Goal: Task Accomplishment & Management: Use online tool/utility

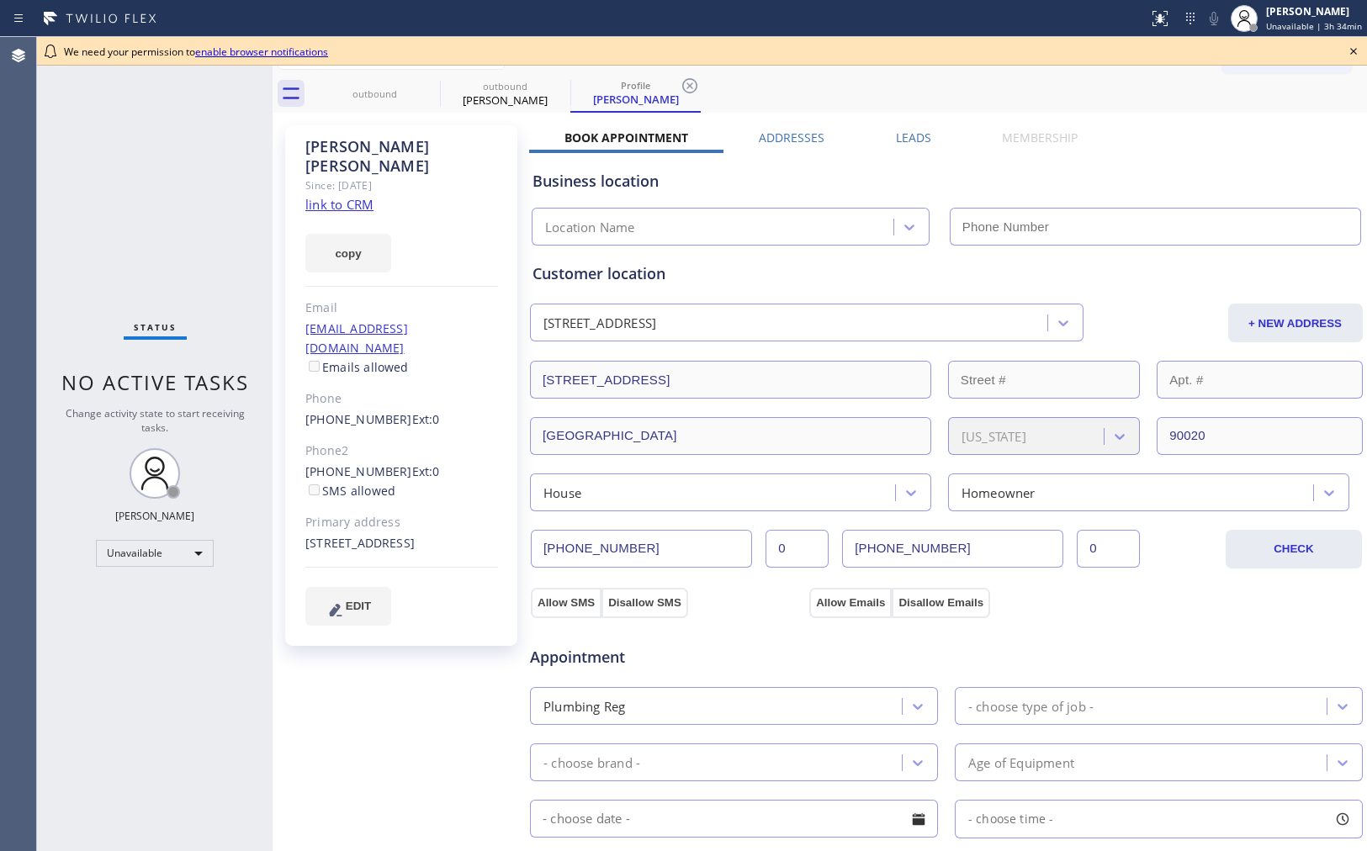
type input "[PHONE_NUMBER]"
click at [1348, 48] on icon at bounding box center [1353, 51] width 20 height 20
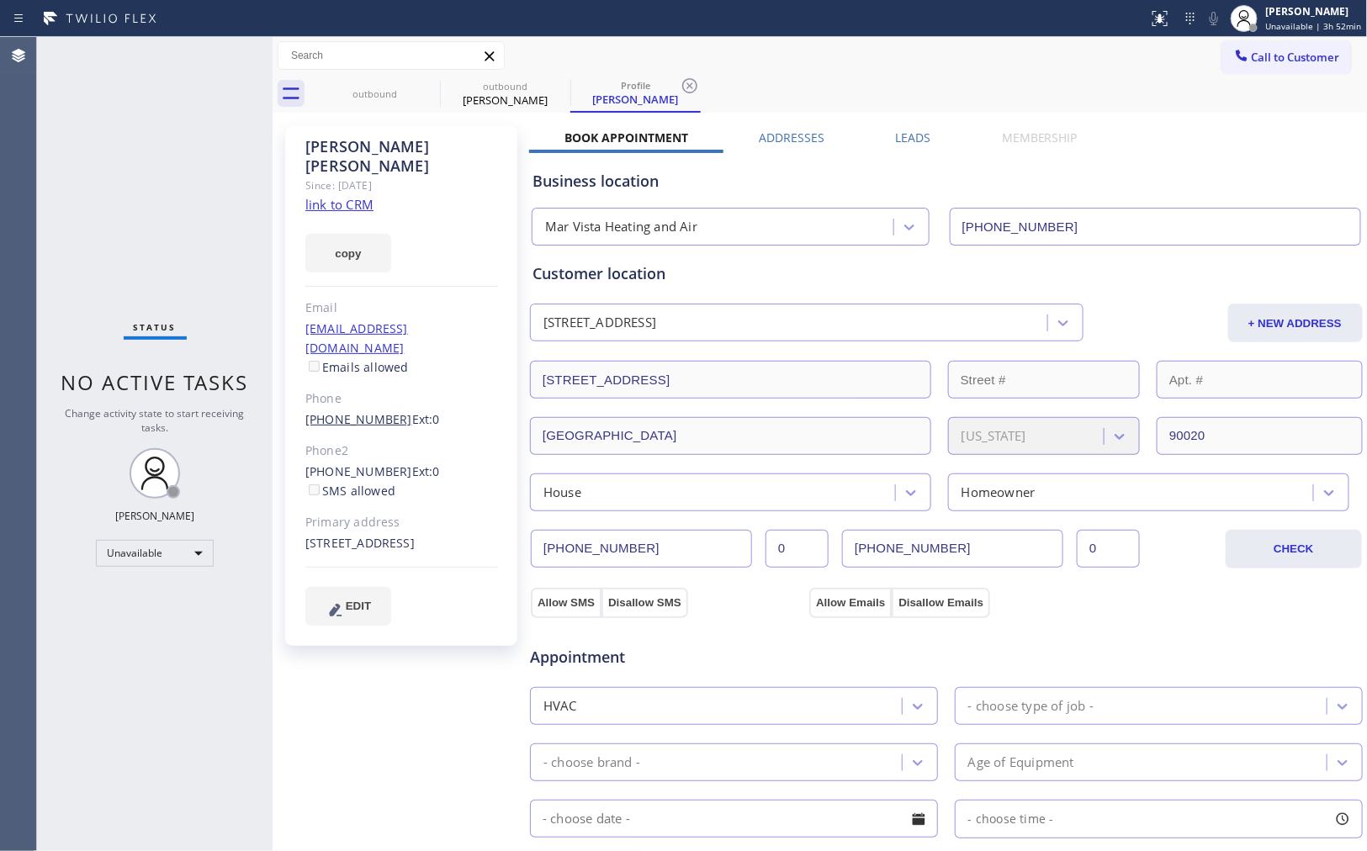
click at [333, 411] on link "[PHONE_NUMBER]" at bounding box center [358, 419] width 107 height 16
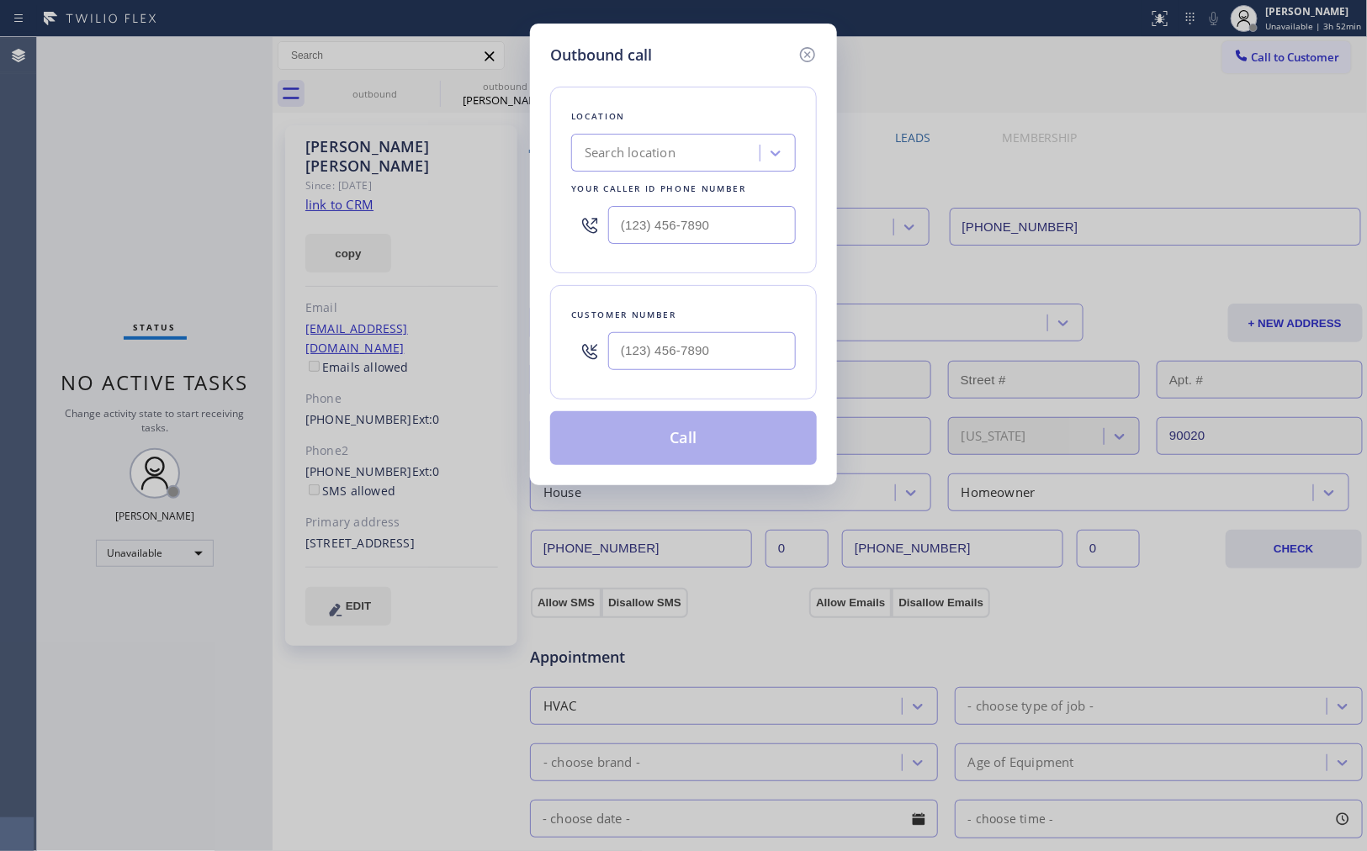
type input "[PHONE_NUMBER]"
click at [698, 393] on div "Customer number [PHONE_NUMBER]" at bounding box center [683, 342] width 267 height 114
click at [777, 171] on div "Search location" at bounding box center [683, 153] width 225 height 38
click at [772, 162] on div at bounding box center [775, 153] width 30 height 30
click at [451, 264] on div "Outbound call Location 0 results available. Select is focused ,type to refine l…" at bounding box center [683, 425] width 1367 height 851
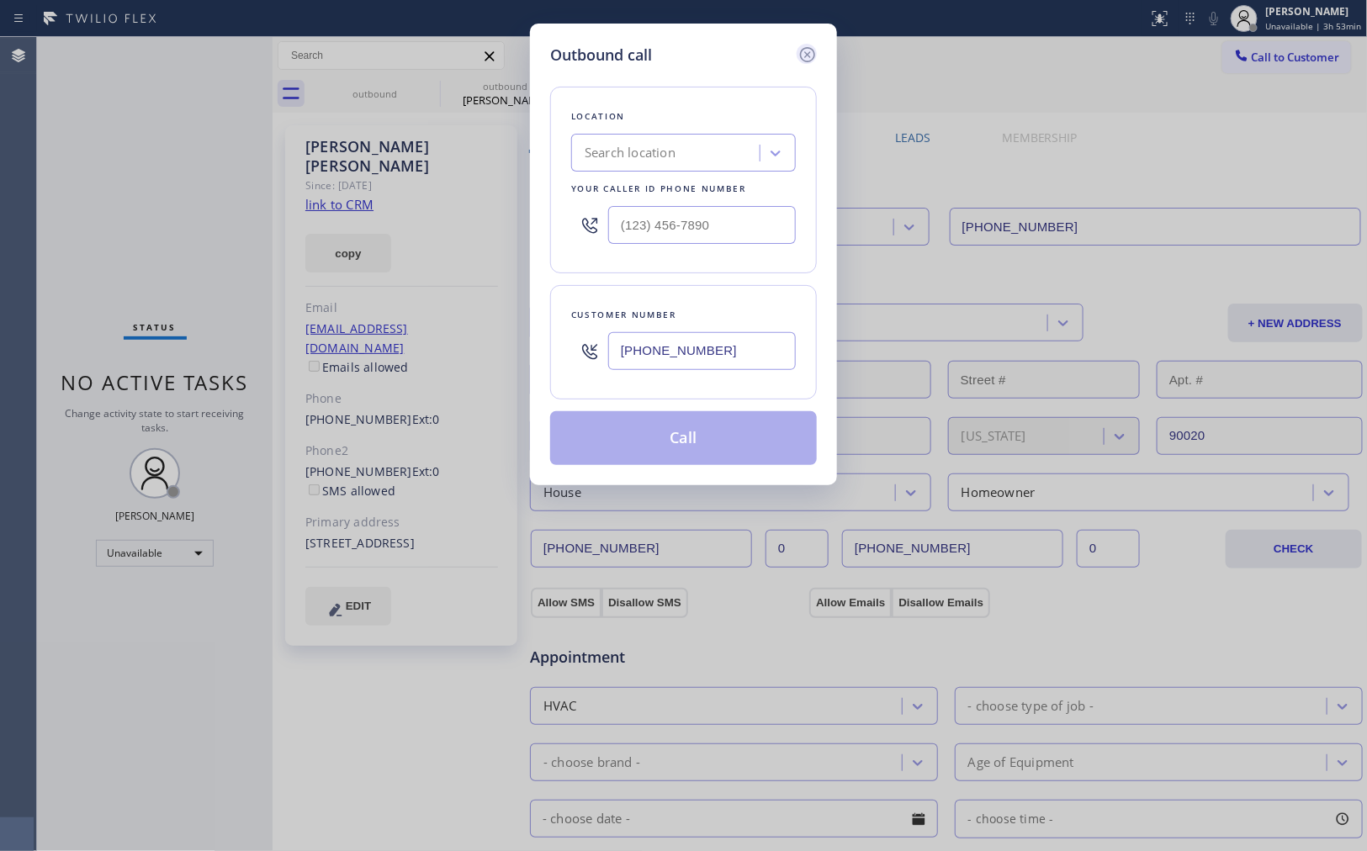
click at [802, 45] on icon at bounding box center [807, 55] width 20 height 20
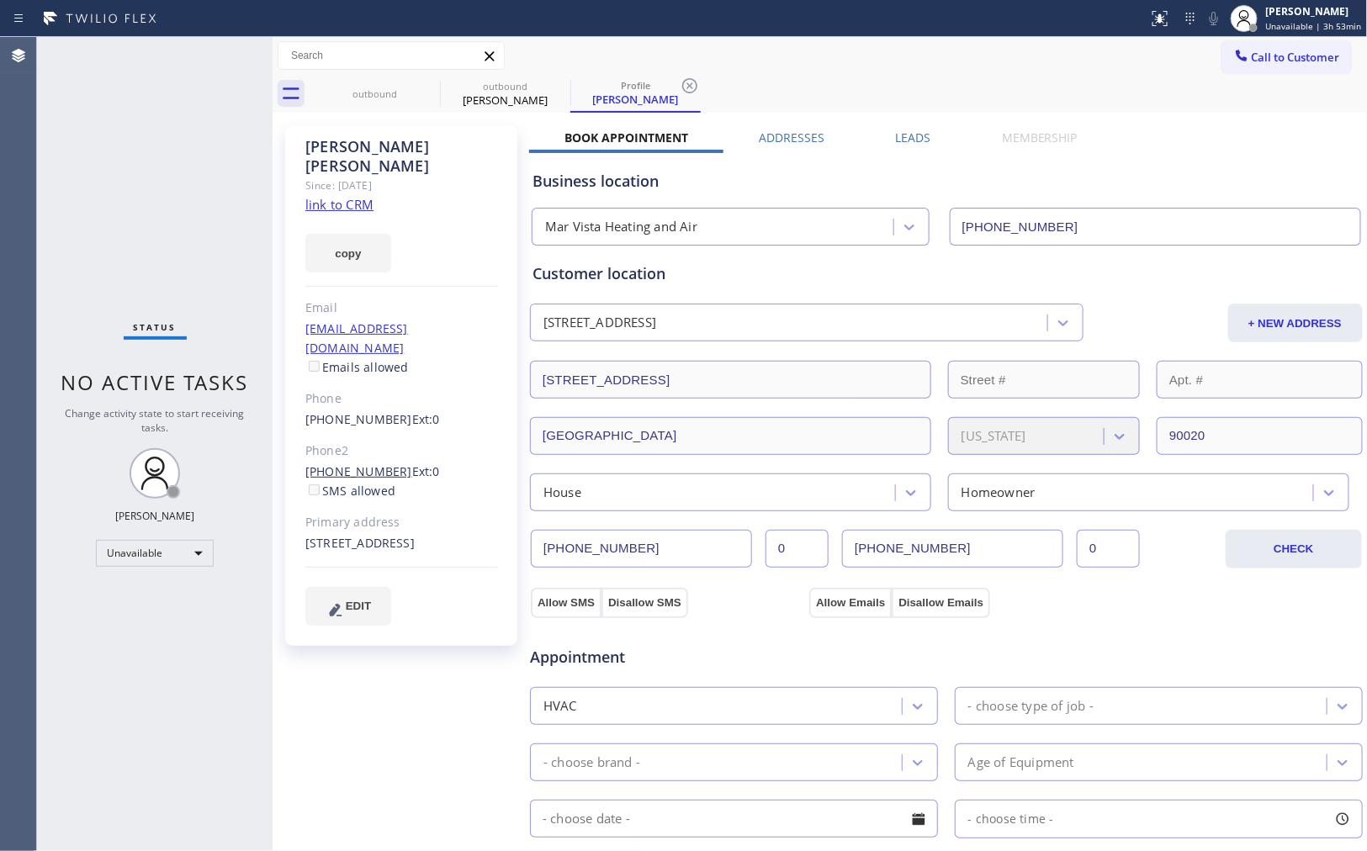
click at [365, 464] on link "[PHONE_NUMBER]" at bounding box center [358, 472] width 107 height 16
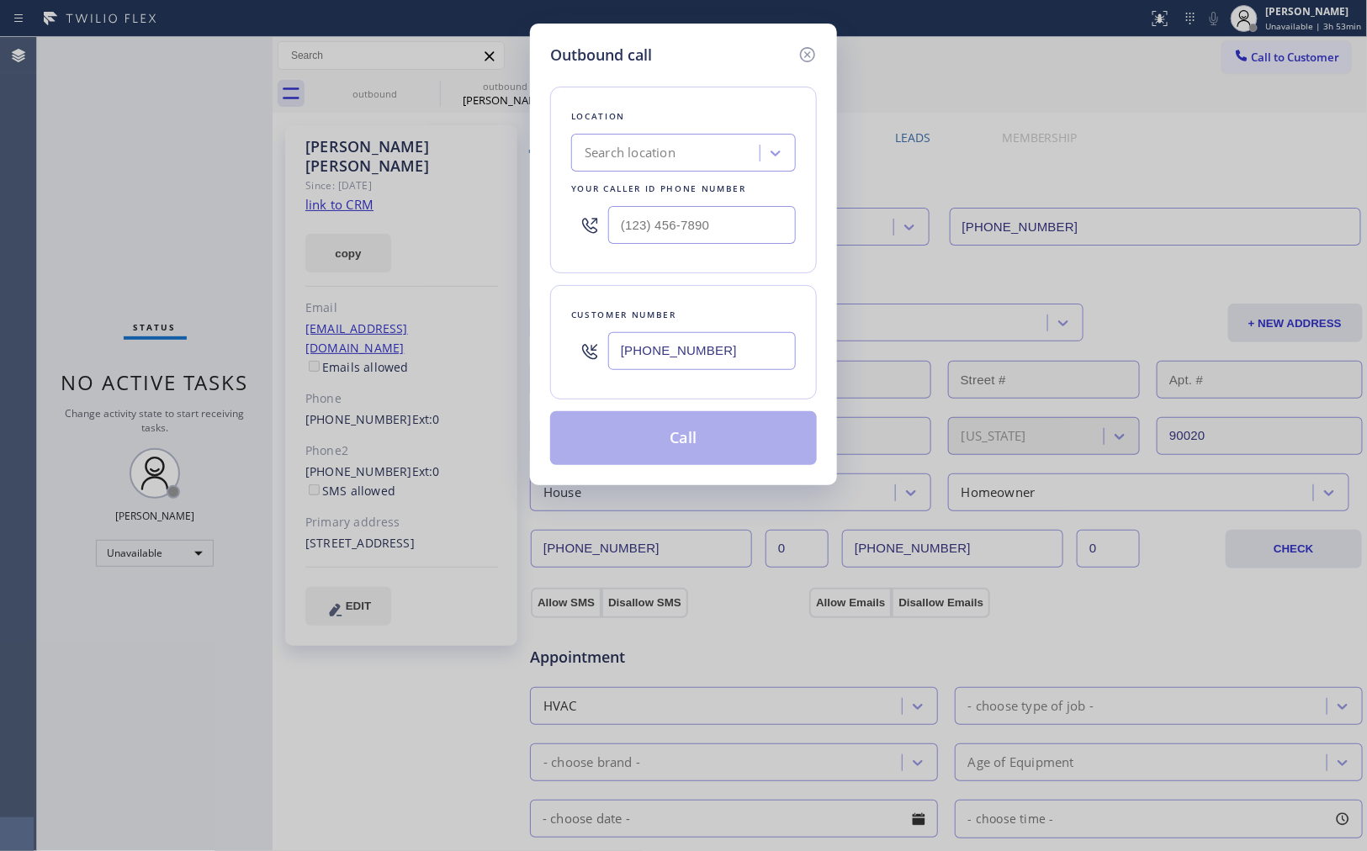
type input "[PHONE_NUMBER]"
click at [803, 56] on icon at bounding box center [807, 55] width 20 height 20
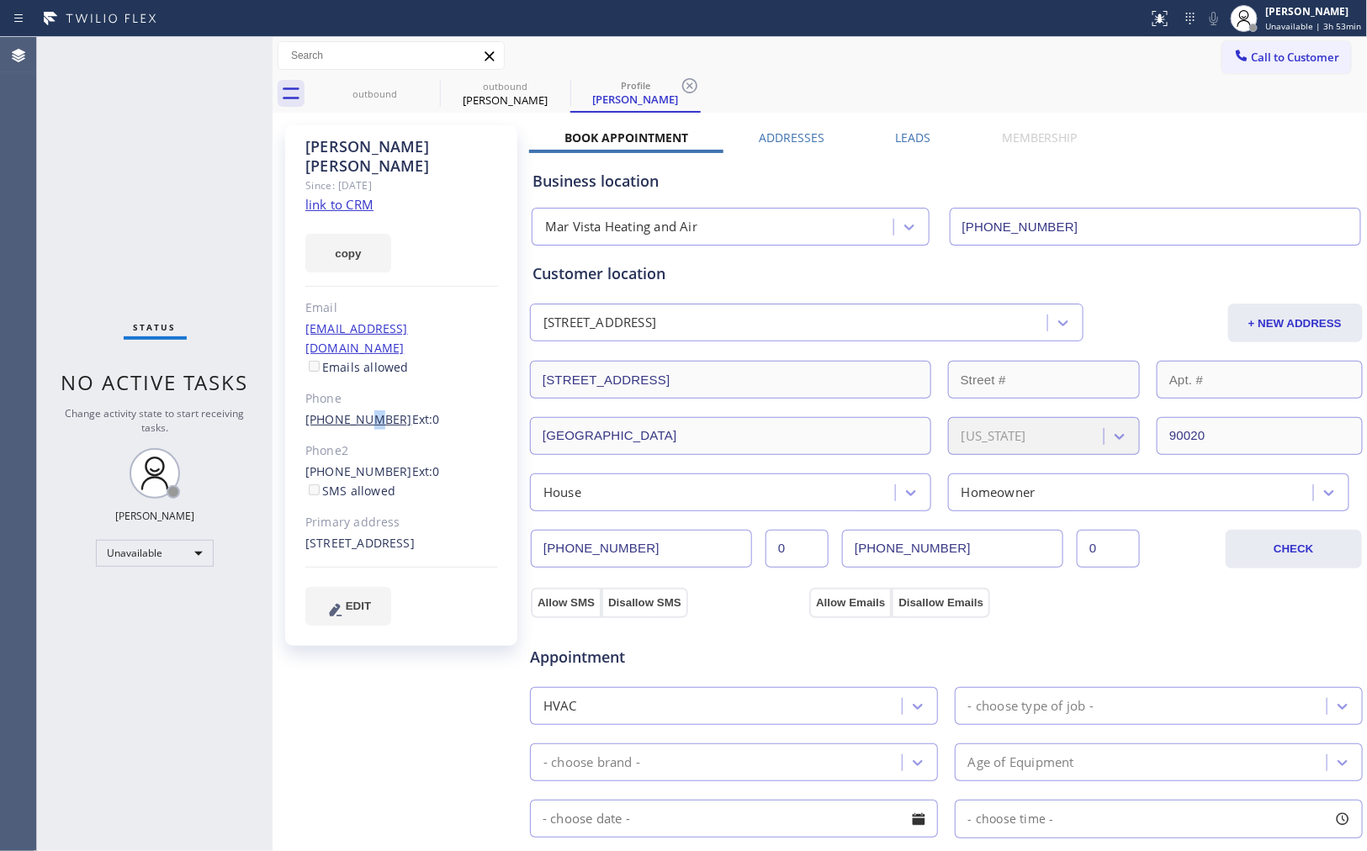
click at [358, 411] on link "[PHONE_NUMBER]" at bounding box center [358, 419] width 107 height 16
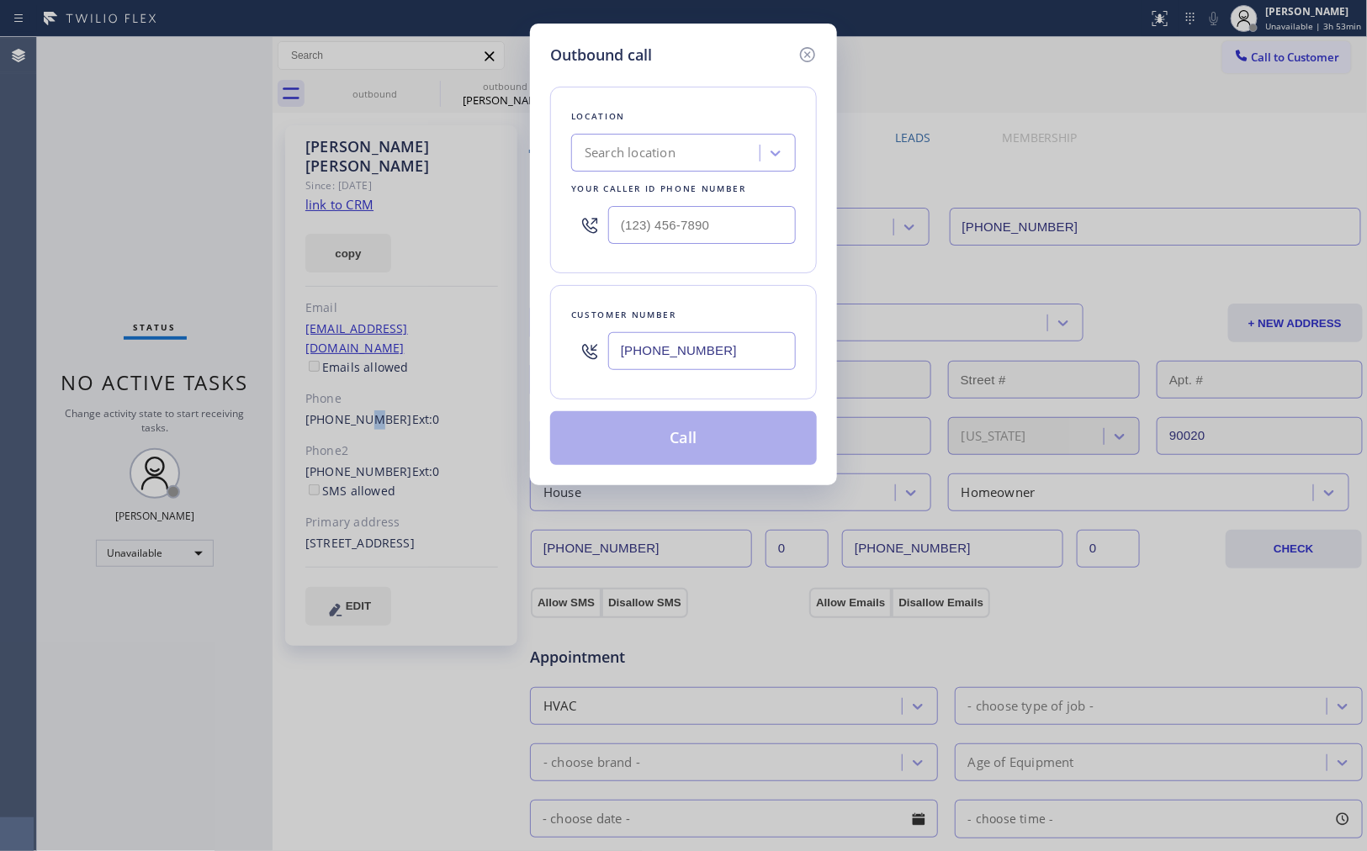
type input "[PHONE_NUMBER]"
click at [782, 146] on icon at bounding box center [775, 153] width 17 height 17
click at [860, 204] on div "Outbound call Location 0 results available. Use Up and Down to choose options, …" at bounding box center [683, 425] width 1367 height 851
click at [935, 163] on div "Outbound call Location Search location Your caller id phone number Customer num…" at bounding box center [683, 425] width 1367 height 851
click at [813, 57] on icon at bounding box center [807, 54] width 15 height 15
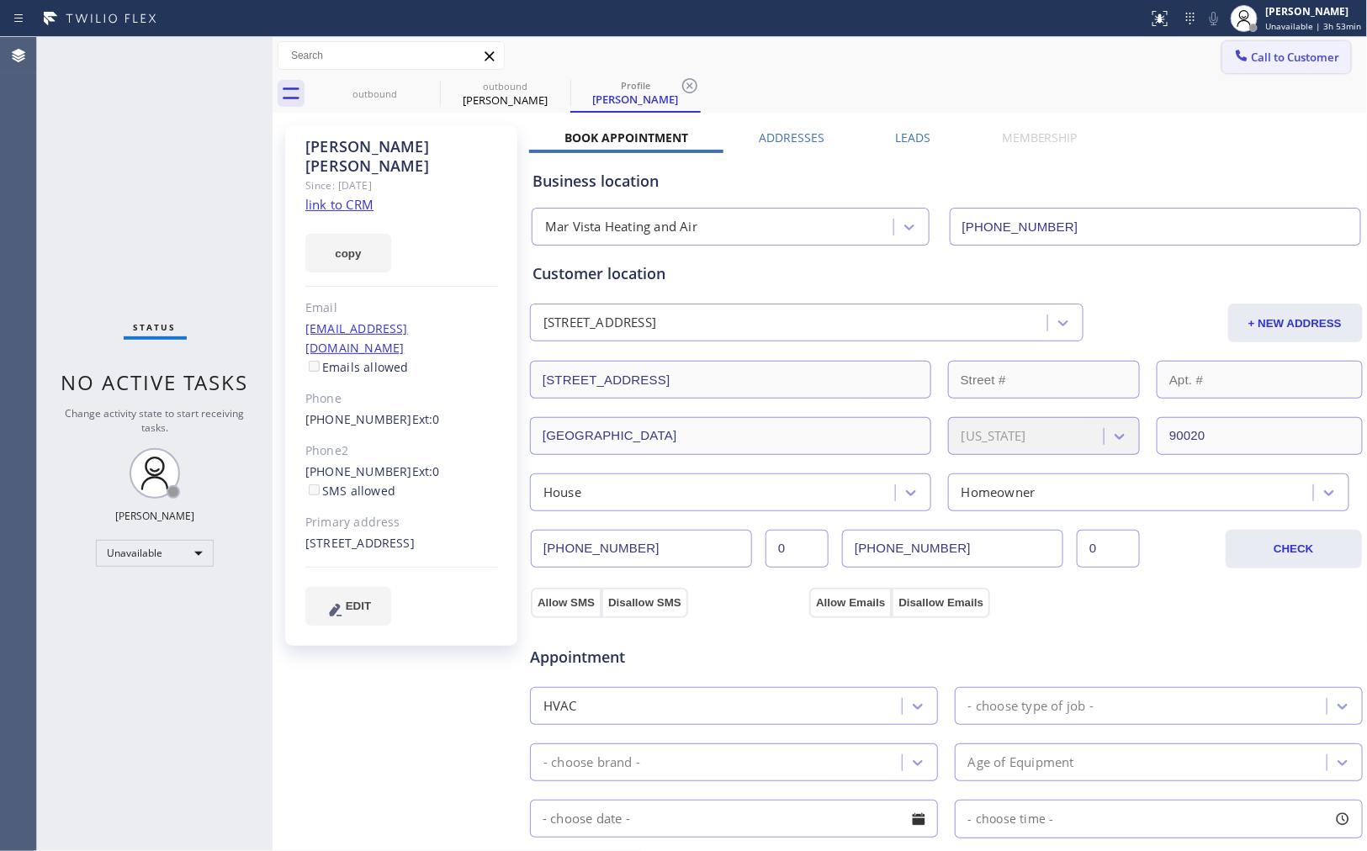
click at [1252, 61] on span "Call to Customer" at bounding box center [1296, 57] width 88 height 15
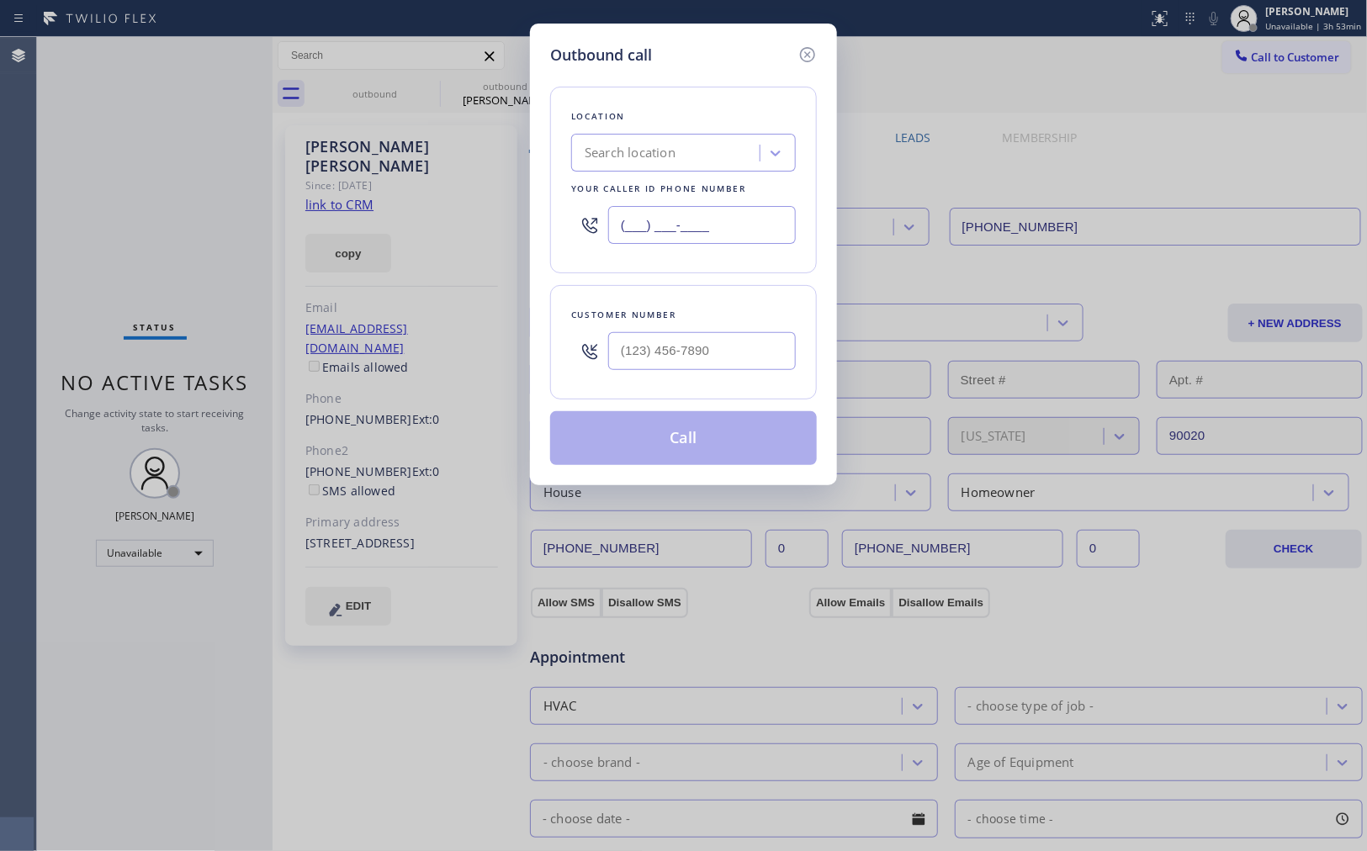
drag, startPoint x: 726, startPoint y: 222, endPoint x: 612, endPoint y: 225, distance: 113.6
click at [612, 225] on input "(___) ___-____" at bounding box center [702, 225] width 188 height 38
paste input "888) 909-0120"
type input "[PHONE_NUMBER]"
click at [750, 345] on input "(___) ___-____" at bounding box center [702, 351] width 188 height 38
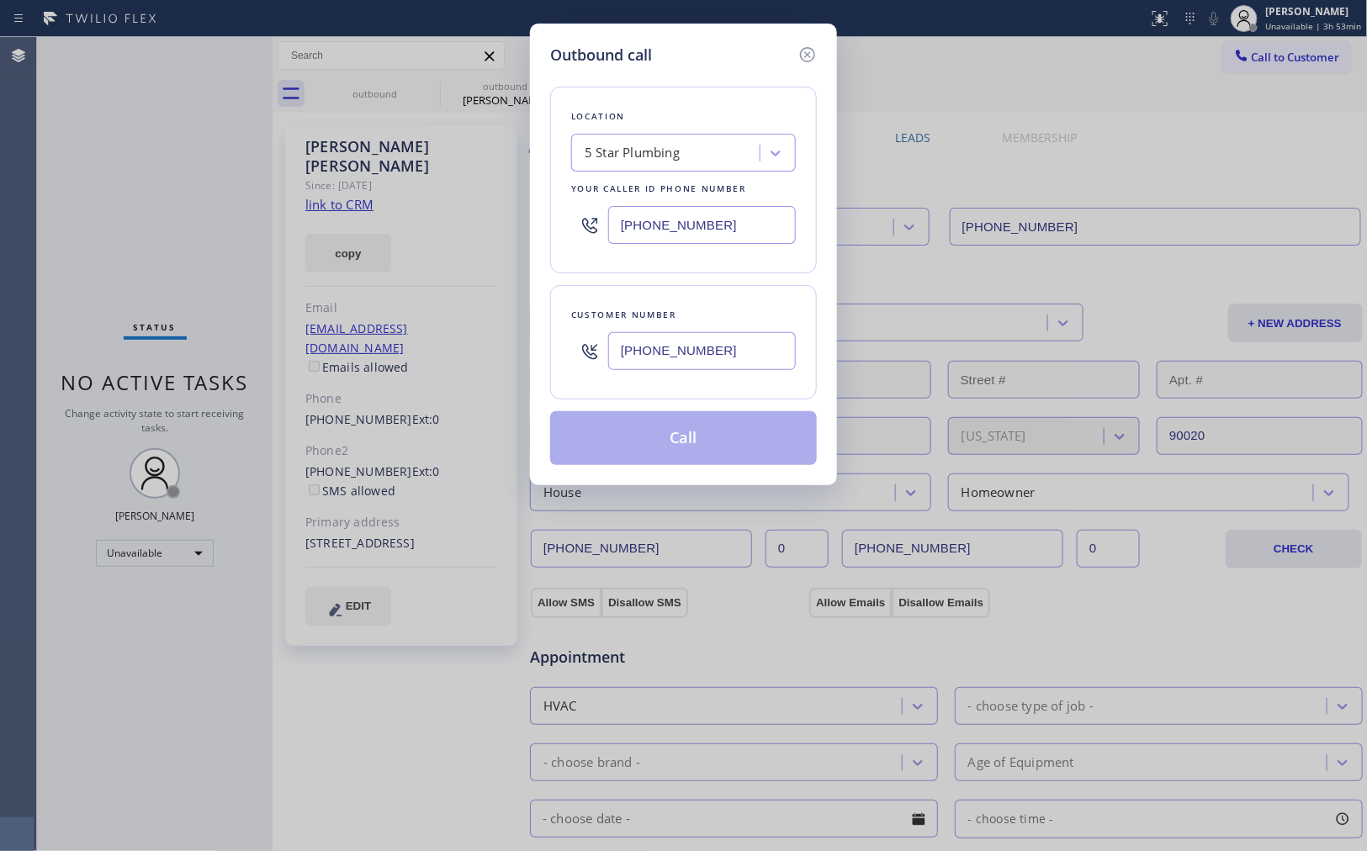
type input "[PHONE_NUMBER]"
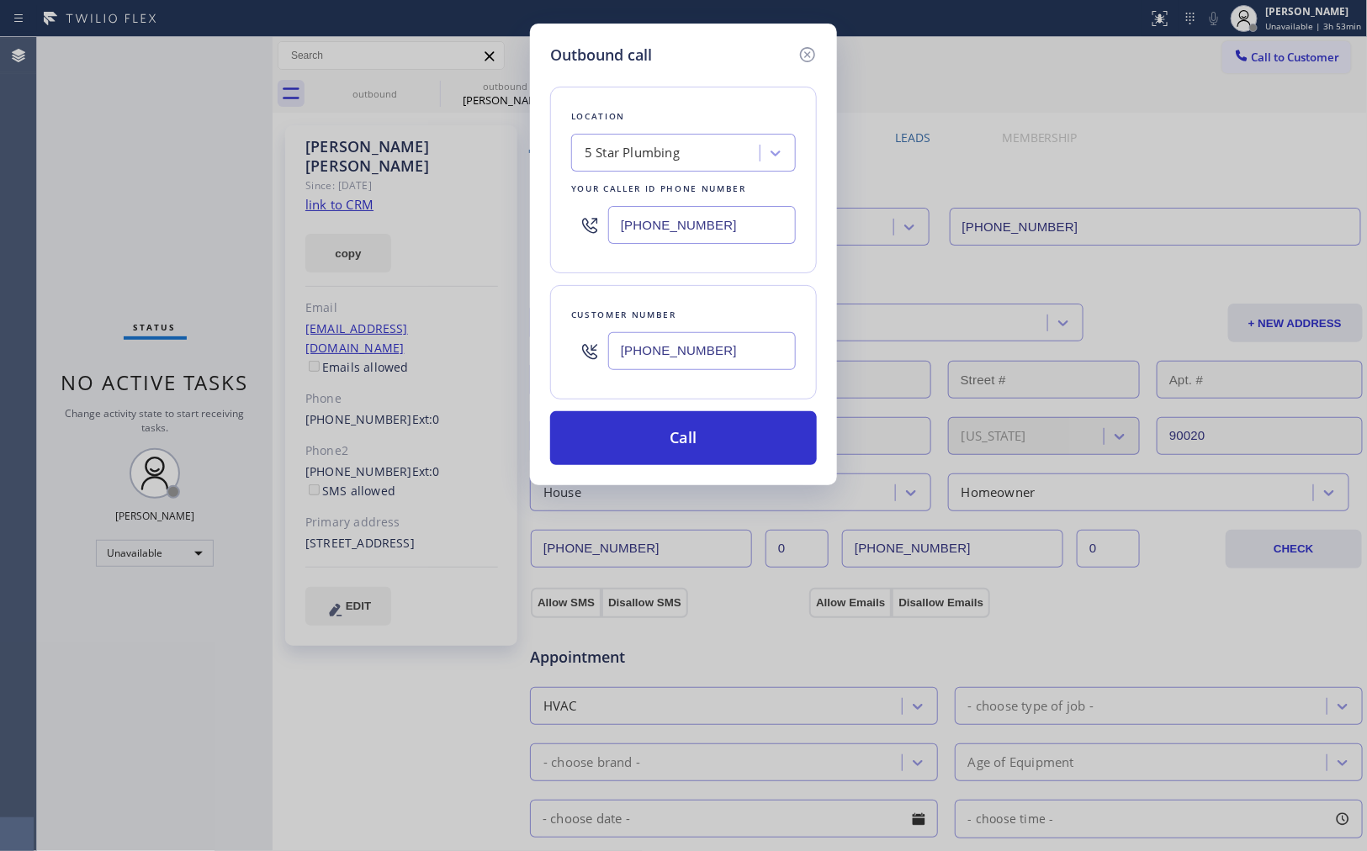
click at [196, 680] on div "Outbound call Location 5 Star Plumbing Your caller id phone number [PHONE_NUMBE…" at bounding box center [683, 425] width 1367 height 851
click at [687, 405] on div "Location 5 Star Plumbing Your caller id phone number [PHONE_NUMBER] Customer nu…" at bounding box center [683, 265] width 267 height 399
click at [707, 454] on button "Call" at bounding box center [683, 438] width 267 height 54
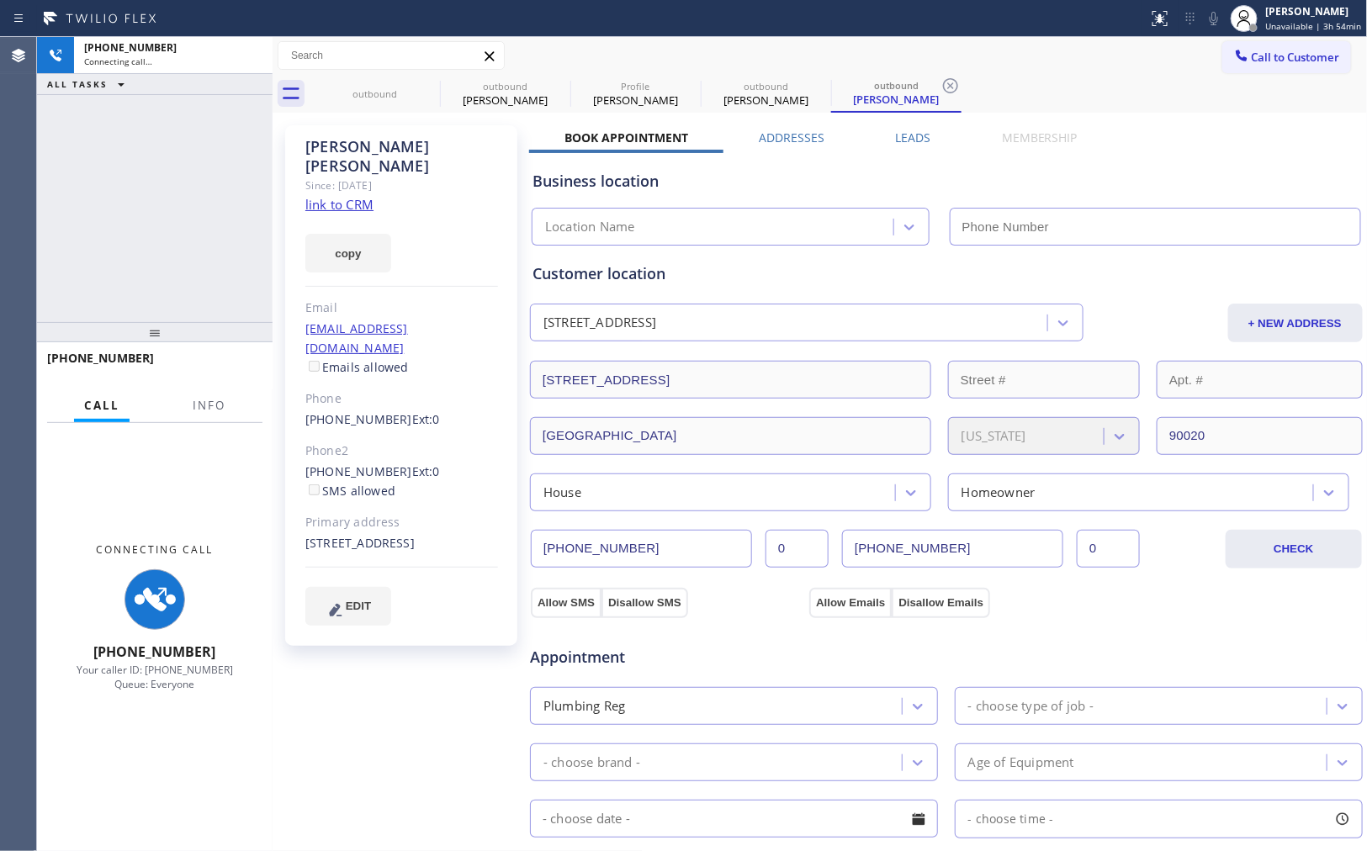
type input "[PHONE_NUMBER]"
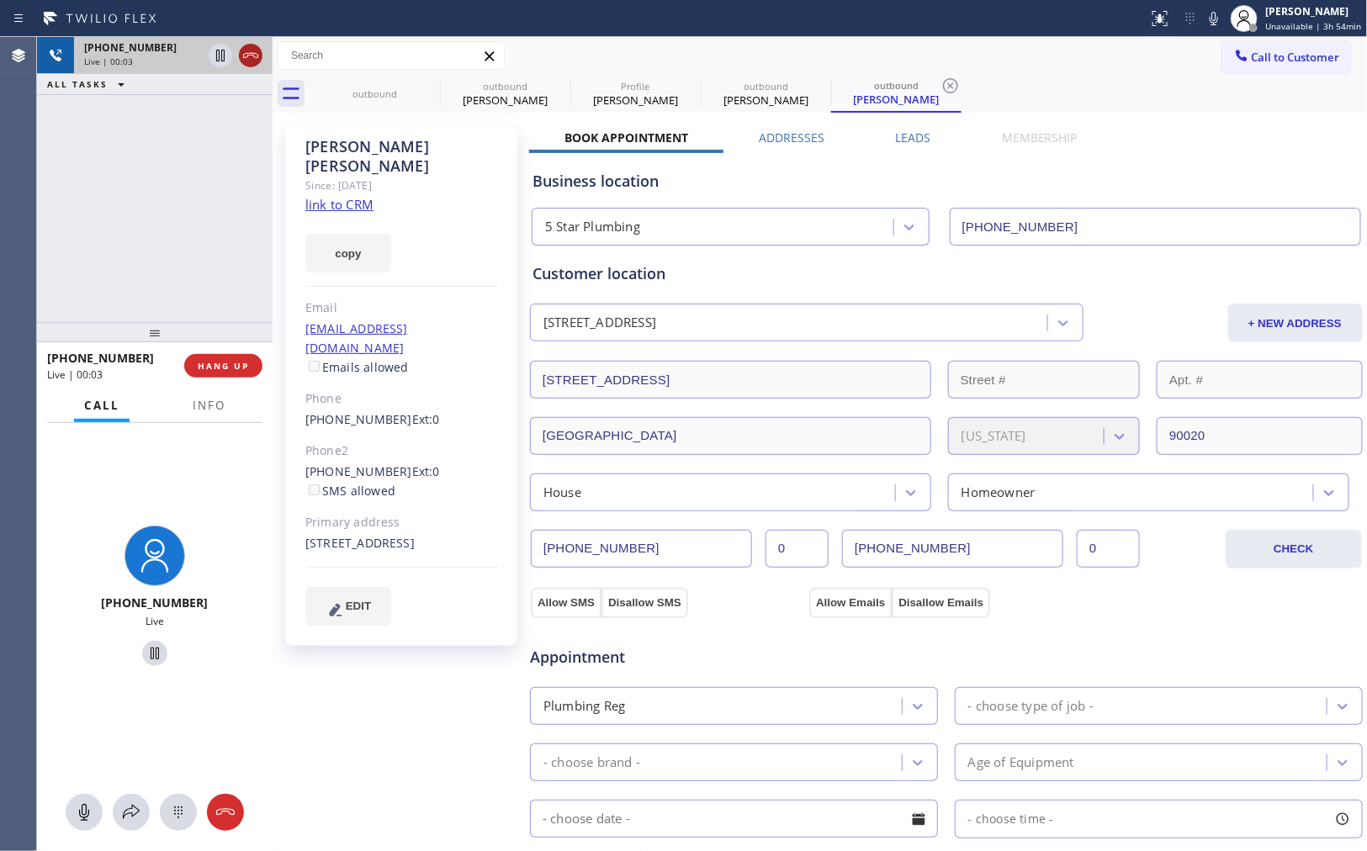
click at [250, 50] on icon at bounding box center [251, 55] width 20 height 20
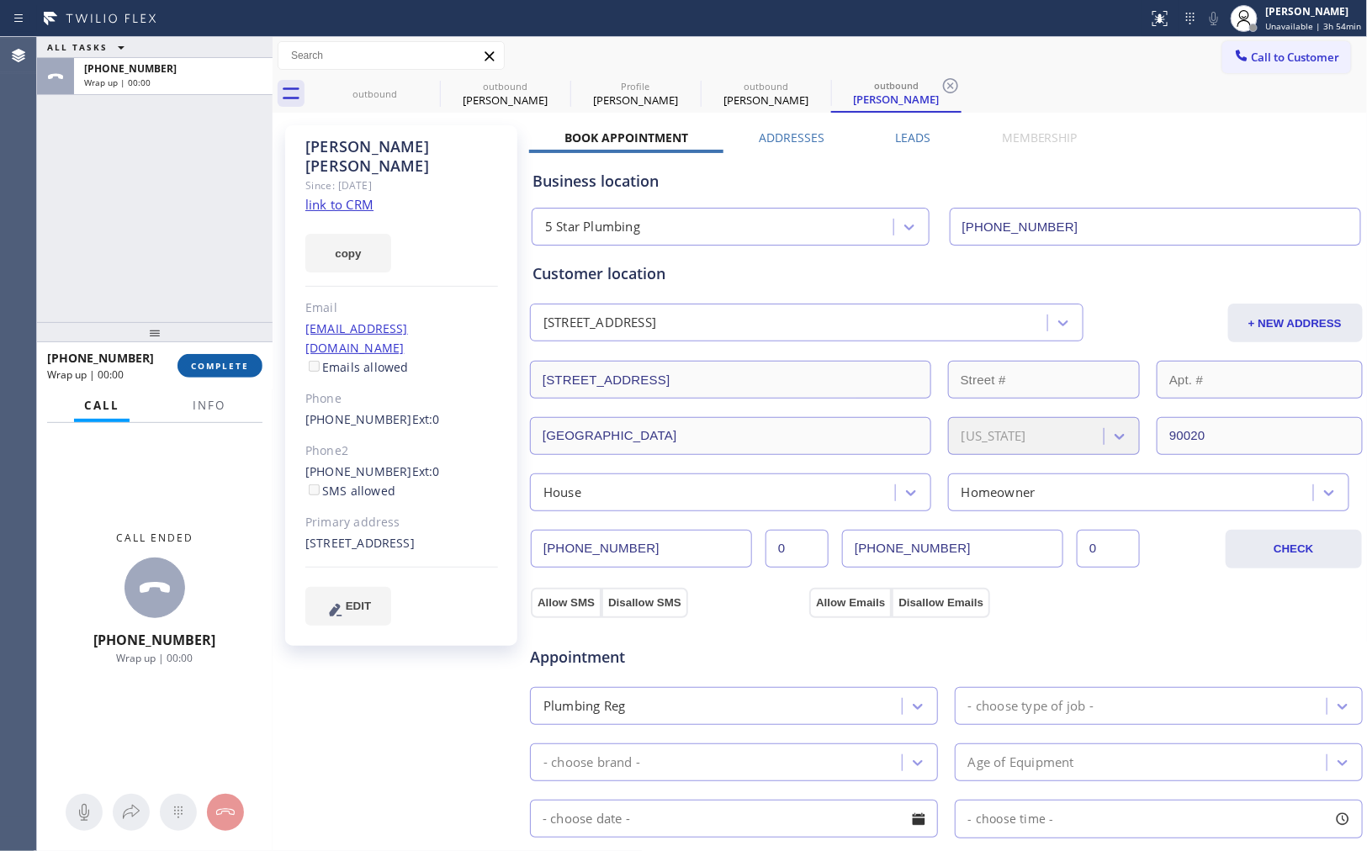
click at [217, 364] on span "COMPLETE" at bounding box center [220, 366] width 58 height 12
click at [214, 251] on div "ALL TASKS ALL TASKS ACTIVE TASKS TASKS IN WRAP UP [PHONE_NUMBER] Wrap up | 00:00" at bounding box center [155, 179] width 236 height 285
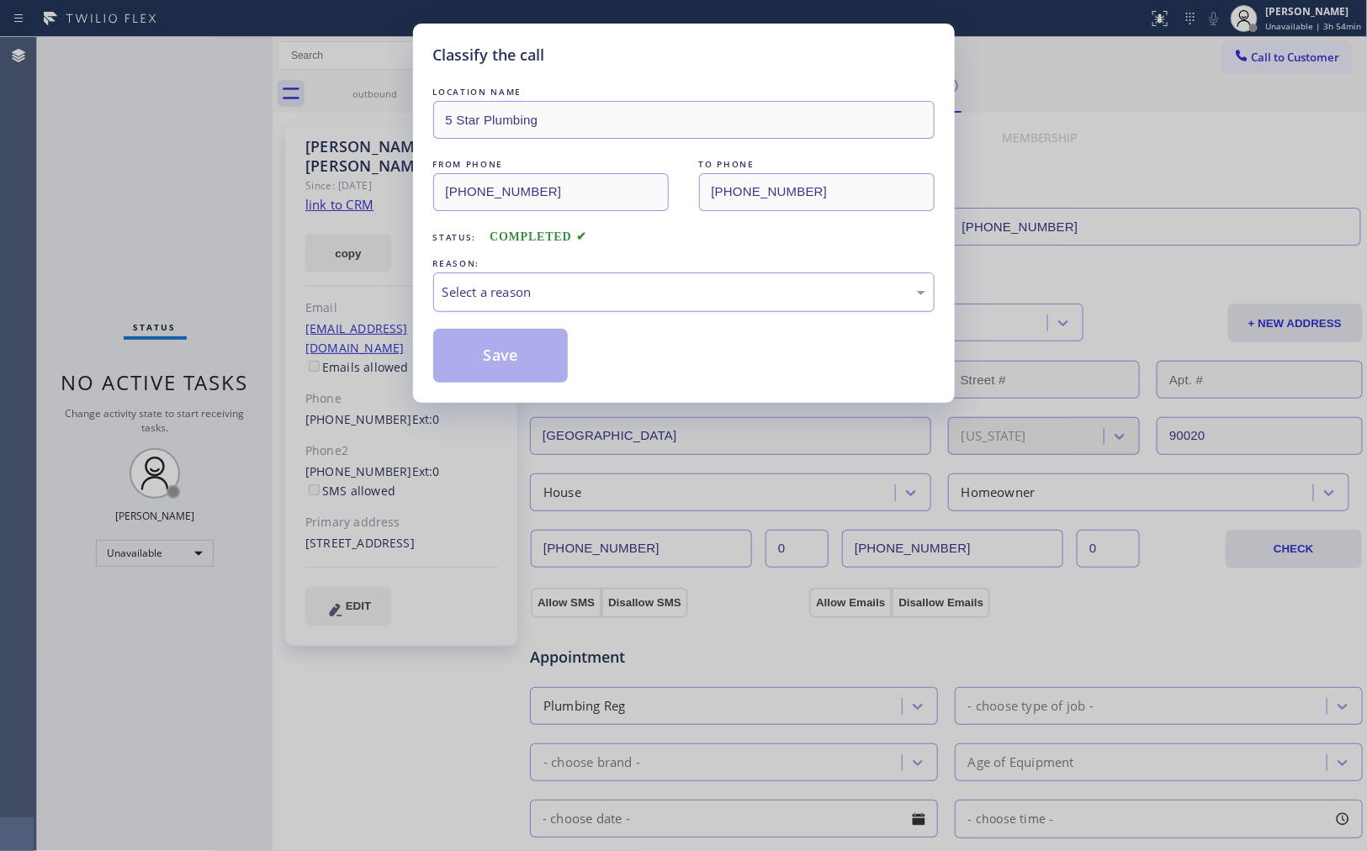
click at [498, 294] on div "Select a reason" at bounding box center [683, 292] width 483 height 19
click at [490, 356] on button "Save" at bounding box center [500, 356] width 135 height 54
